Goal: Information Seeking & Learning: Learn about a topic

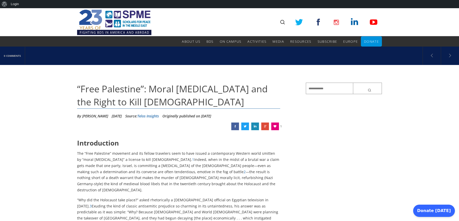
drag, startPoint x: 70, startPoint y: 87, endPoint x: 83, endPoint y: 112, distance: 28.1
drag, startPoint x: 75, startPoint y: 88, endPoint x: 142, endPoint y: 184, distance: 117.3
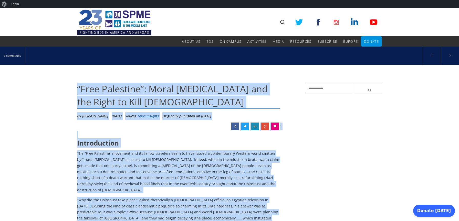
drag, startPoint x: 181, startPoint y: 100, endPoint x: 75, endPoint y: 79, distance: 107.5
copy div "“Lore Ipsumdolo”: Sitam Consecteturad eli sed Doeiu te Inci Utla Et Dolore Magn…"
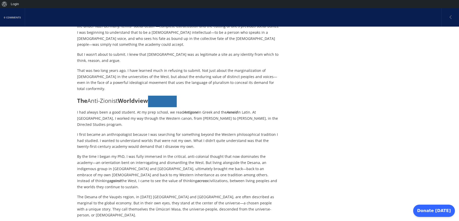
scroll to position [227, 0]
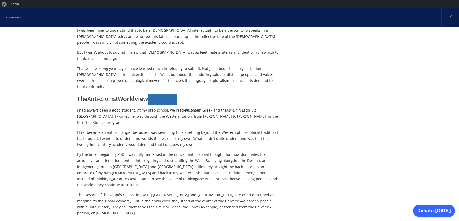
click at [187, 94] on h4 "The Anti-Zionist Worldview" at bounding box center [178, 100] width 203 height 12
click at [171, 94] on button "Link" at bounding box center [162, 100] width 29 height 12
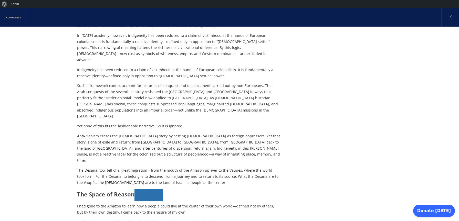
scroll to position [1338, 0]
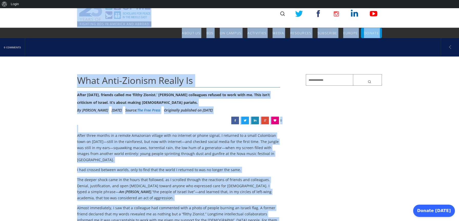
scroll to position [0, 0]
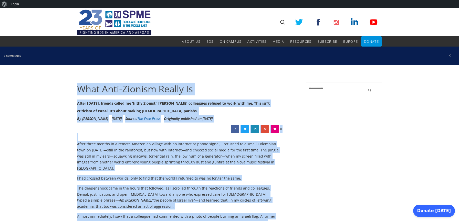
drag, startPoint x: 195, startPoint y: 124, endPoint x: 93, endPoint y: 76, distance: 113.2
copy div "What Anti-Zionism Really Is After October 7, friends called me ‘filthy Zionist.…"
